Goal: Transaction & Acquisition: Book appointment/travel/reservation

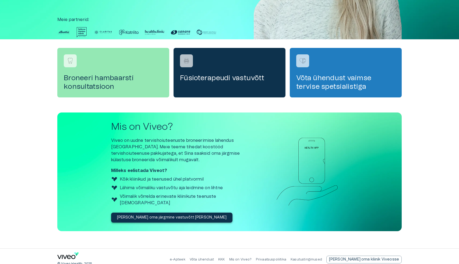
click at [221, 216] on div "Mis on Viveo? Viveo on uudne tervishoiuteenuste broneerimise lahendus [GEOGRAPH…" at bounding box center [182, 171] width 143 height 101
click at [234, 83] on div "Füsioterapeudi vastuvõtt" at bounding box center [230, 73] width 112 height 50
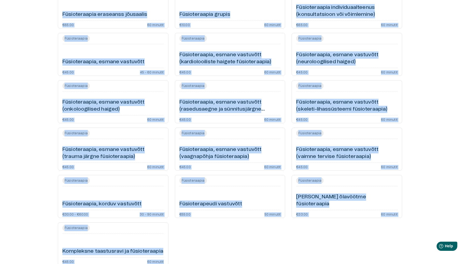
scroll to position [181, 0]
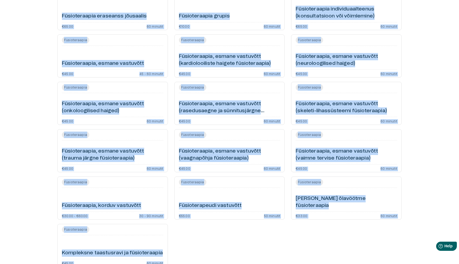
click at [87, 196] on div "Füsioteraapia, korduv vastuvõtt" at bounding box center [112, 199] width 101 height 19
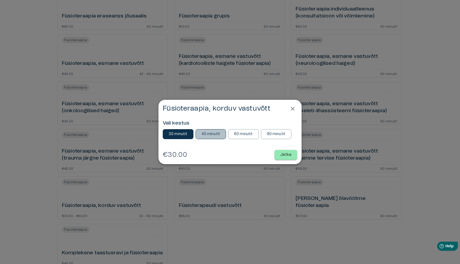
click at [217, 138] on button "45 minutit" at bounding box center [211, 134] width 31 height 10
click at [286, 154] on p "Jätka" at bounding box center [285, 155] width 11 height 6
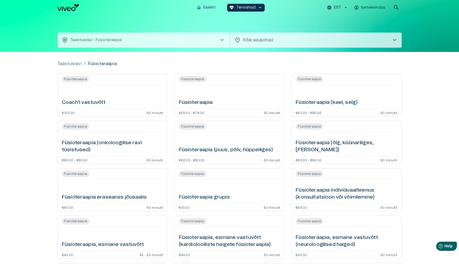
click at [230, 145] on div "Füsioteraapia (puus, põlv, hüppeliiges)" at bounding box center [229, 143] width 101 height 19
click at [334, 98] on div "Füsioteraapia (kael, selg)" at bounding box center [346, 96] width 101 height 19
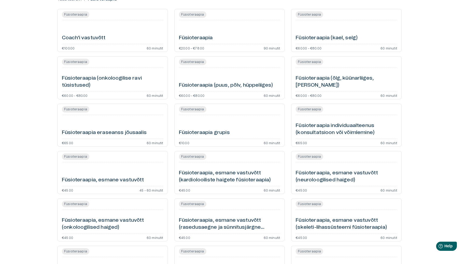
scroll to position [65, 0]
click at [325, 132] on h6 "Füsioteraapia individuaalteenus (konsultatsioon või võimlemine)" at bounding box center [346, 129] width 101 height 14
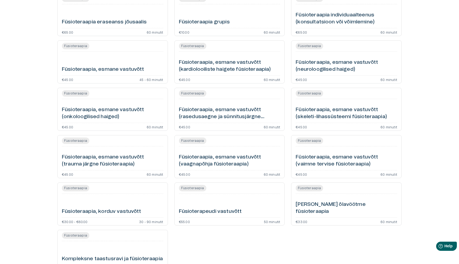
scroll to position [176, 0]
